Goal: Check status: Check status

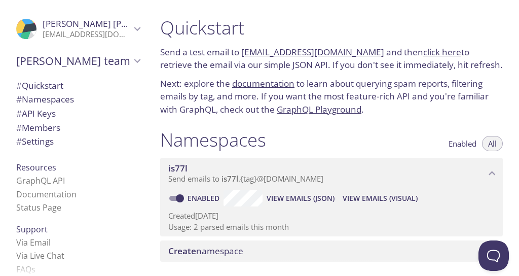
click at [370, 197] on span "View Emails (Visual)" at bounding box center [380, 198] width 75 height 12
click at [361, 195] on span "View Emails (Visual)" at bounding box center [380, 198] width 75 height 12
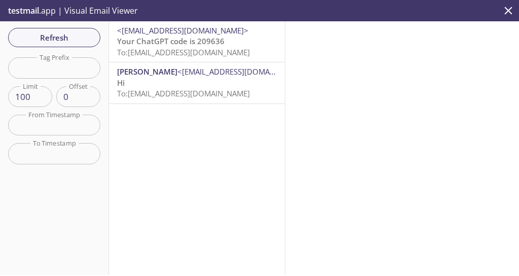
click at [75, 35] on span "Refresh" at bounding box center [54, 37] width 76 height 13
click at [77, 34] on span "Refresh" at bounding box center [54, 37] width 76 height 13
click at [77, 37] on span "Refresh" at bounding box center [54, 37] width 76 height 13
click at [76, 36] on span "Refresh" at bounding box center [54, 37] width 76 height 13
click at [75, 35] on span "Refresh" at bounding box center [54, 37] width 76 height 13
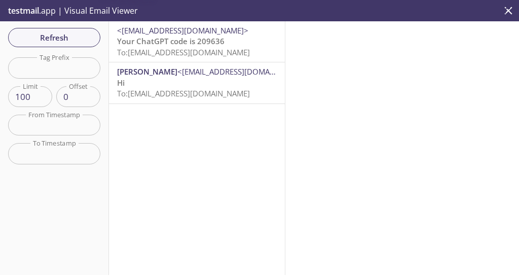
click at [73, 35] on span "Refresh" at bounding box center [54, 37] width 76 height 13
click at [68, 34] on span "Refresh" at bounding box center [54, 37] width 76 height 13
click at [70, 36] on span "Refresh" at bounding box center [54, 37] width 76 height 13
click at [71, 39] on span "Refresh" at bounding box center [54, 37] width 76 height 13
click at [73, 42] on span "Refresh" at bounding box center [54, 37] width 76 height 13
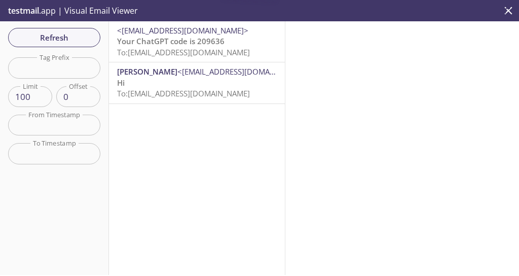
click at [75, 43] on span "Refresh" at bounding box center [54, 37] width 76 height 13
click at [76, 47] on button "Refresh" at bounding box center [54, 37] width 92 height 19
click at [78, 45] on button "Refresh" at bounding box center [54, 37] width 92 height 19
click at [77, 42] on span "Refresh" at bounding box center [54, 37] width 76 height 13
click at [76, 43] on span "Refresh" at bounding box center [54, 37] width 76 height 13
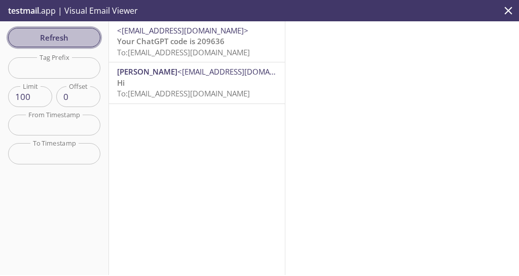
click at [75, 40] on span "Refresh" at bounding box center [54, 37] width 76 height 13
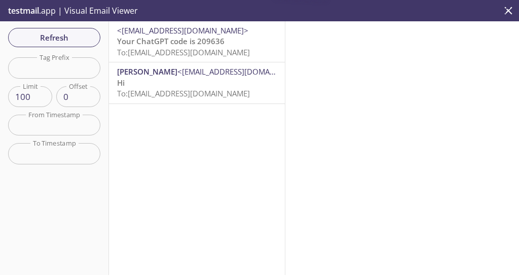
click at [73, 40] on span "Refresh" at bounding box center [54, 37] width 76 height 13
click at [71, 35] on span "Refresh" at bounding box center [54, 37] width 76 height 13
click at [71, 36] on span "Refresh" at bounding box center [54, 37] width 76 height 13
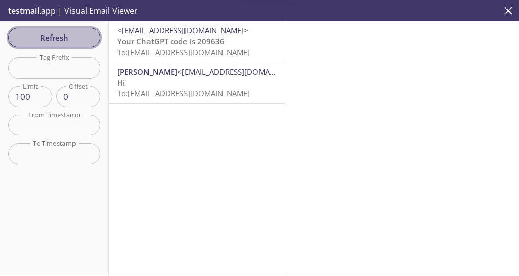
click at [71, 38] on span "Refresh" at bounding box center [54, 37] width 76 height 13
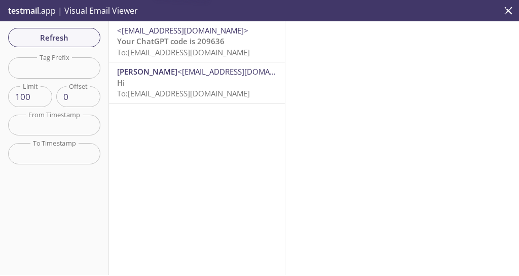
click at [71, 37] on span "Refresh" at bounding box center [54, 37] width 76 height 13
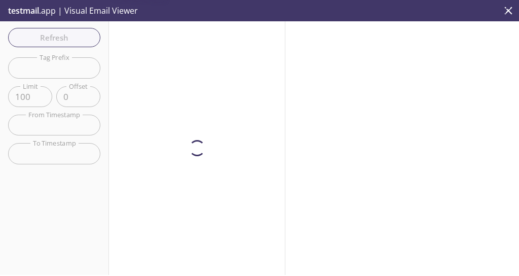
click at [71, 35] on span "Refresh" at bounding box center [54, 37] width 76 height 13
click at [71, 33] on span "Refresh" at bounding box center [54, 37] width 76 height 13
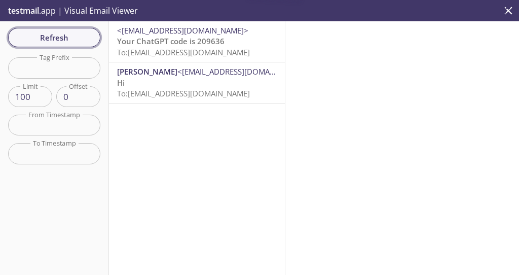
click at [72, 34] on span "Refresh" at bounding box center [54, 37] width 76 height 13
click at [71, 34] on span "Refresh" at bounding box center [54, 37] width 76 height 13
click at [80, 40] on div "Refresh Filters Tag Prefix Tag Prefix Limit 100 Limit Offset 0 Offset From Time…" at bounding box center [54, 147] width 109 height 253
click at [77, 39] on span "Refresh" at bounding box center [54, 37] width 76 height 13
click at [75, 36] on span "Refresh" at bounding box center [54, 37] width 76 height 13
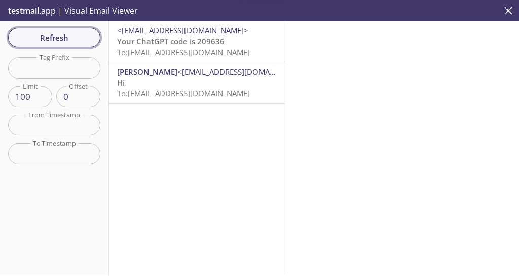
click at [71, 39] on span "Refresh" at bounding box center [54, 37] width 76 height 13
click at [69, 38] on span "Refresh" at bounding box center [54, 37] width 76 height 13
click at [69, 36] on span "Refresh" at bounding box center [54, 37] width 76 height 13
click at [69, 34] on span "Refresh" at bounding box center [54, 37] width 76 height 13
click at [64, 32] on span "Refresh" at bounding box center [54, 37] width 76 height 13
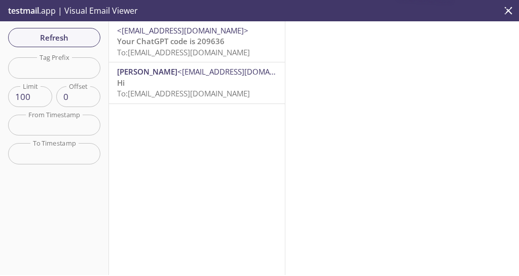
click at [63, 30] on button "Refresh" at bounding box center [54, 37] width 92 height 19
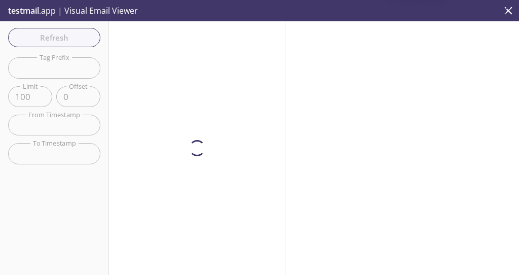
click at [64, 30] on div "Refresh Filters Tag Prefix Tag Prefix Limit 100 Limit Offset 0 Offset From Time…" at bounding box center [54, 147] width 109 height 253
click at [64, 33] on div "Refresh Filters Tag Prefix Tag Prefix Limit 100 Limit Offset 0 Offset From Time…" at bounding box center [54, 147] width 109 height 253
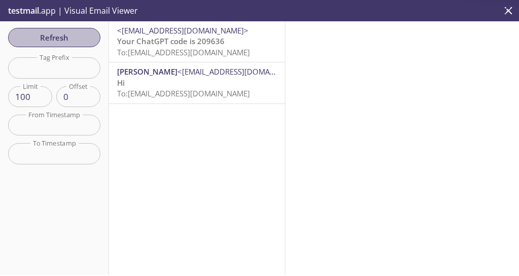
click at [66, 34] on span "Refresh" at bounding box center [54, 37] width 76 height 13
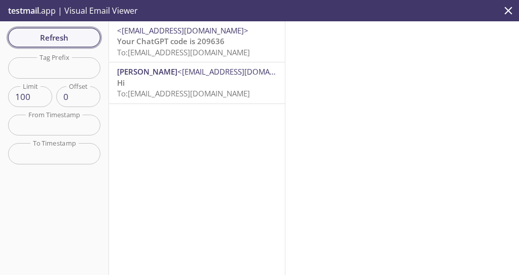
click at [63, 32] on span "Refresh" at bounding box center [54, 37] width 76 height 13
click at [62, 32] on span "Refresh" at bounding box center [54, 37] width 76 height 13
click at [61, 31] on span "Refresh" at bounding box center [54, 37] width 76 height 13
click at [70, 39] on span "Refresh" at bounding box center [54, 37] width 76 height 13
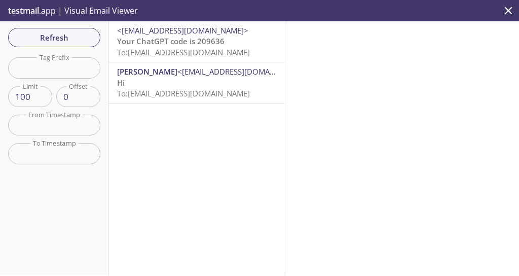
click at [63, 39] on span "Refresh" at bounding box center [54, 37] width 76 height 13
click at [54, 28] on button "Refresh" at bounding box center [54, 37] width 92 height 19
click at [58, 36] on span "Refresh" at bounding box center [54, 37] width 76 height 13
click at [65, 33] on span "Refresh" at bounding box center [54, 37] width 76 height 13
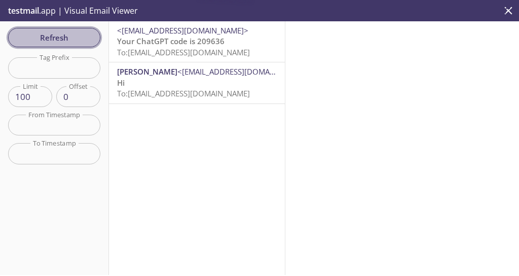
click at [64, 33] on span "Refresh" at bounding box center [54, 37] width 76 height 13
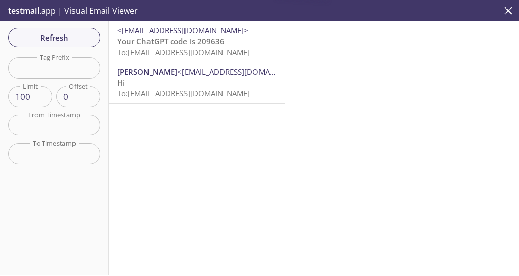
click at [65, 38] on span "Refresh" at bounding box center [54, 37] width 76 height 13
click at [65, 35] on span "Refresh" at bounding box center [54, 37] width 76 height 13
click at [61, 34] on span "Refresh" at bounding box center [54, 37] width 76 height 13
click at [61, 33] on span "Refresh" at bounding box center [54, 37] width 76 height 13
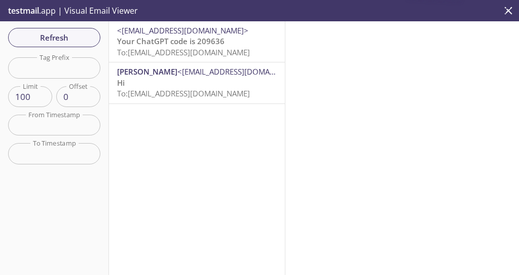
click at [61, 33] on span "Refresh" at bounding box center [54, 37] width 76 height 13
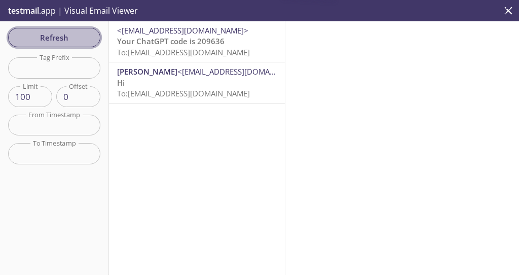
click at [60, 33] on span "Refresh" at bounding box center [54, 37] width 76 height 13
click at [55, 32] on span "Refresh" at bounding box center [54, 37] width 76 height 13
click at [56, 31] on span "Refresh" at bounding box center [54, 37] width 76 height 13
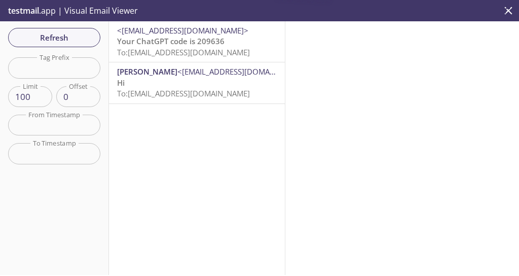
click at [56, 32] on span "Refresh" at bounding box center [54, 37] width 76 height 13
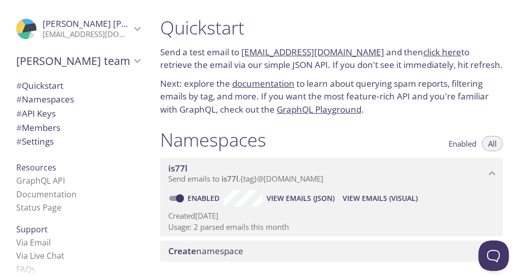
click at [300, 193] on span "View Emails (JSON)" at bounding box center [301, 198] width 68 height 12
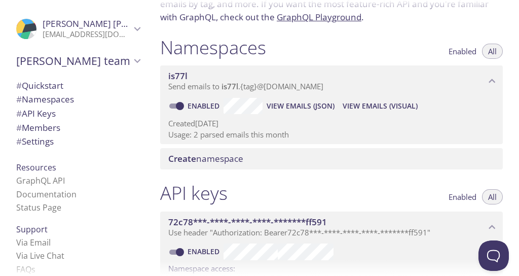
scroll to position [73, 0]
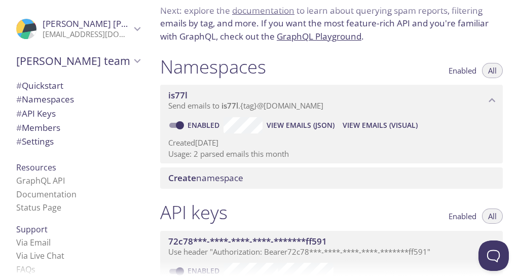
click at [401, 120] on span "View Emails (Visual)" at bounding box center [380, 125] width 75 height 12
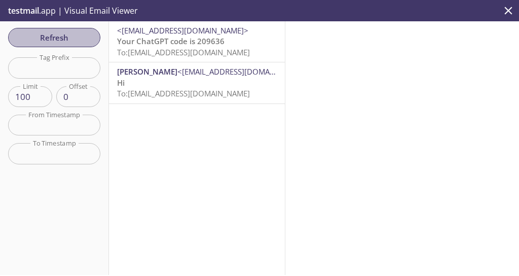
click at [76, 39] on span "Refresh" at bounding box center [54, 37] width 76 height 13
click at [75, 38] on span "Refresh" at bounding box center [54, 37] width 76 height 13
click at [69, 35] on span "Refresh" at bounding box center [54, 37] width 76 height 13
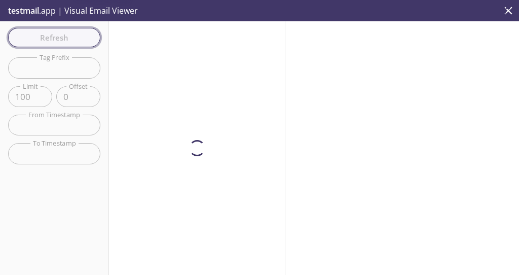
click at [69, 35] on span "Refresh" at bounding box center [54, 37] width 76 height 13
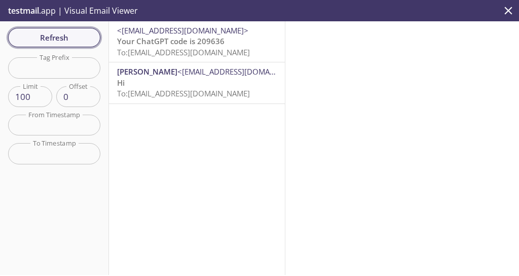
scroll to position [1, 0]
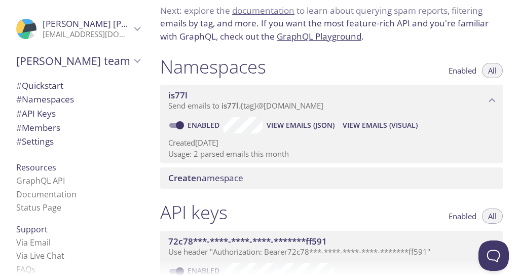
click at [296, 127] on span "View Emails (JSON)" at bounding box center [301, 125] width 68 height 12
